Goal: Find contact information: Find contact information

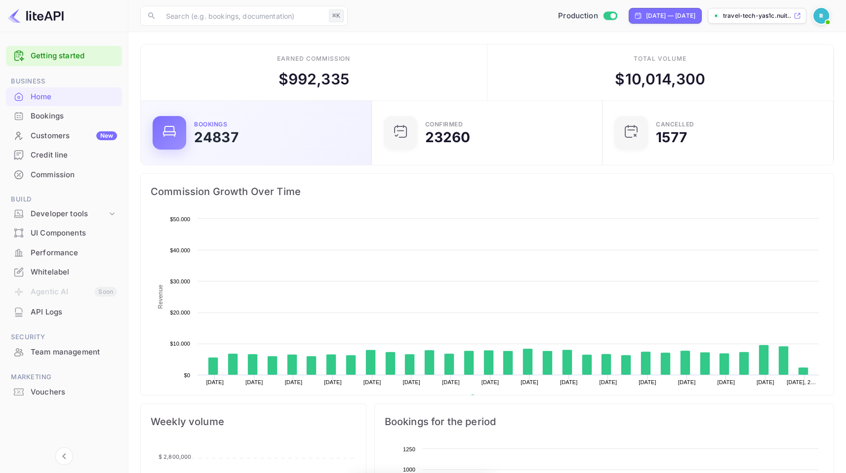
scroll to position [153, 218]
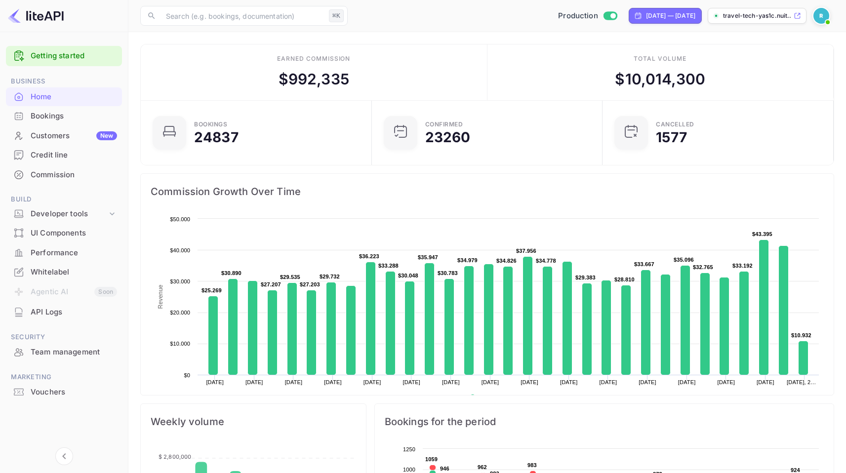
click at [68, 359] on div "Team management" at bounding box center [64, 352] width 116 height 19
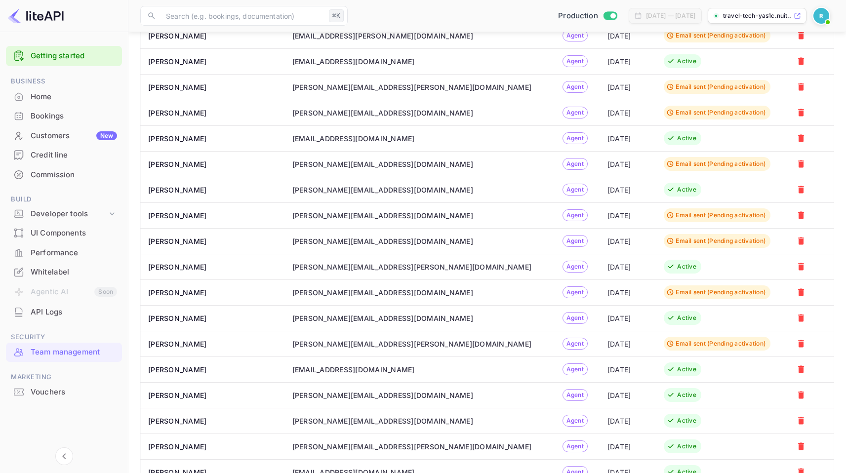
scroll to position [1340, 0]
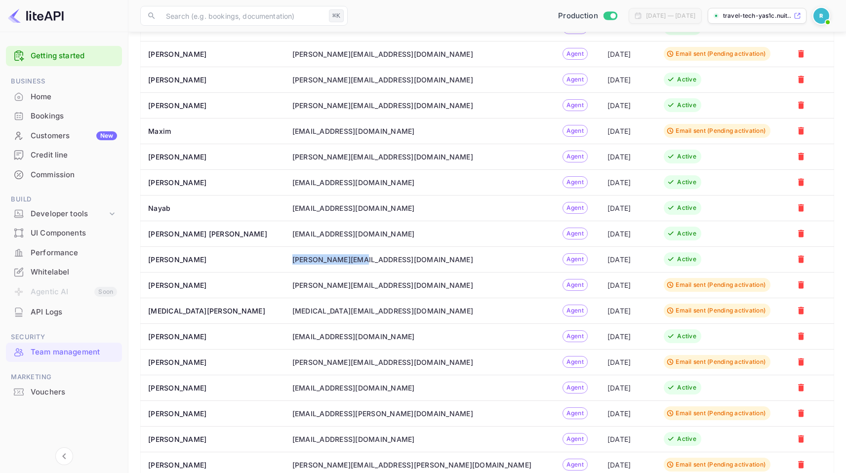
drag, startPoint x: 281, startPoint y: 260, endPoint x: 343, endPoint y: 257, distance: 62.8
click at [343, 257] on td "[PERSON_NAME][EMAIL_ADDRESS][DOMAIN_NAME]" at bounding box center [419, 260] width 272 height 26
drag, startPoint x: 397, startPoint y: 258, endPoint x: 282, endPoint y: 259, distance: 115.1
click at [292, 259] on div "[PERSON_NAME][EMAIL_ADDRESS][DOMAIN_NAME]" at bounding box center [419, 259] width 254 height 10
copy div "[PERSON_NAME][EMAIL_ADDRESS][DOMAIN_NAME]"
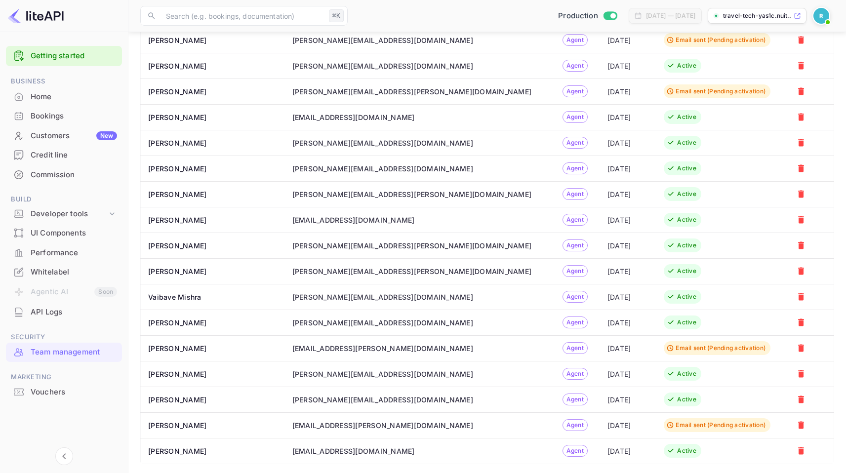
scroll to position [1973, 0]
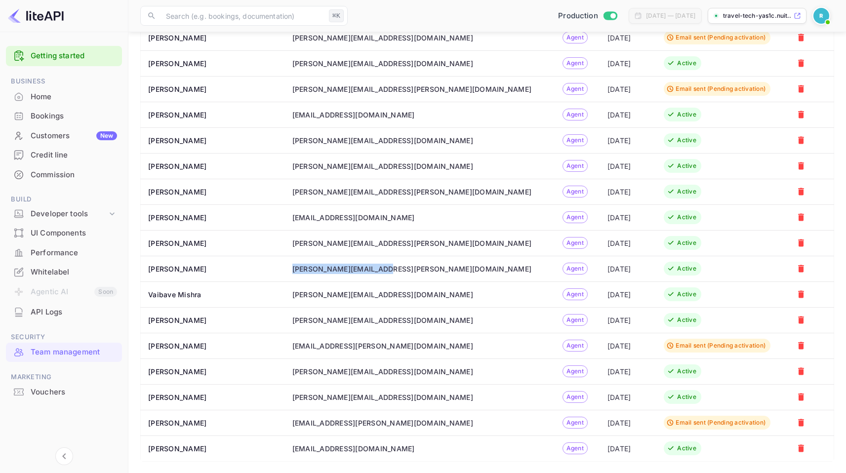
drag, startPoint x: 282, startPoint y: 267, endPoint x: 372, endPoint y: 270, distance: 90.0
click at [372, 270] on div "[PERSON_NAME][EMAIL_ADDRESS][PERSON_NAME][DOMAIN_NAME]" at bounding box center [419, 269] width 254 height 10
copy div "[PERSON_NAME][EMAIL_ADDRESS][PERSON_NAME][DOMAIN_NAME]"
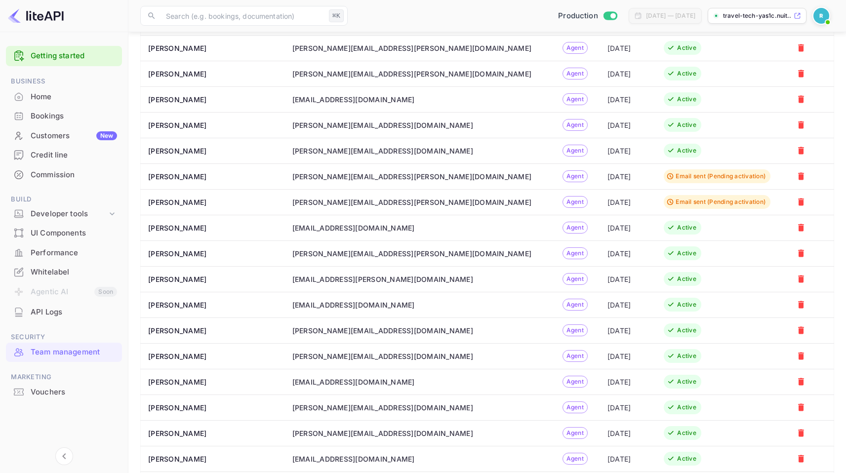
scroll to position [1363, 0]
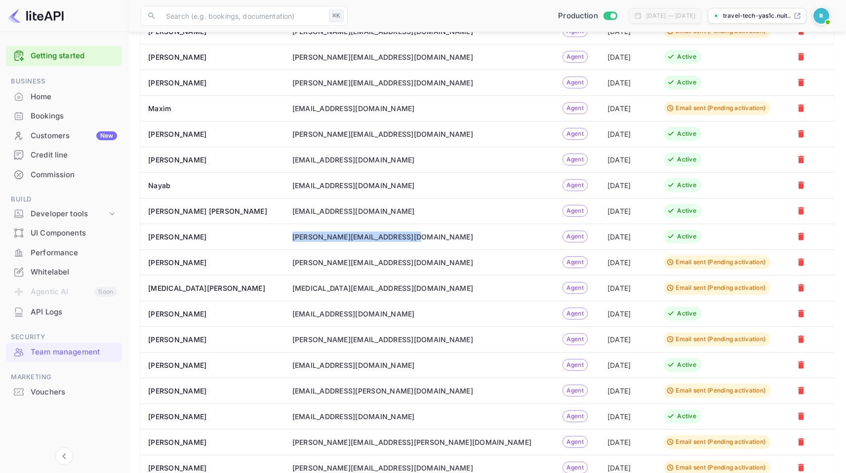
drag, startPoint x: 395, startPoint y: 233, endPoint x: 284, endPoint y: 226, distance: 111.9
click at [284, 226] on td "[PERSON_NAME][EMAIL_ADDRESS][DOMAIN_NAME]" at bounding box center [419, 237] width 272 height 26
copy div "[PERSON_NAME][EMAIL_ADDRESS][DOMAIN_NAME]"
